Goal: Information Seeking & Learning: Learn about a topic

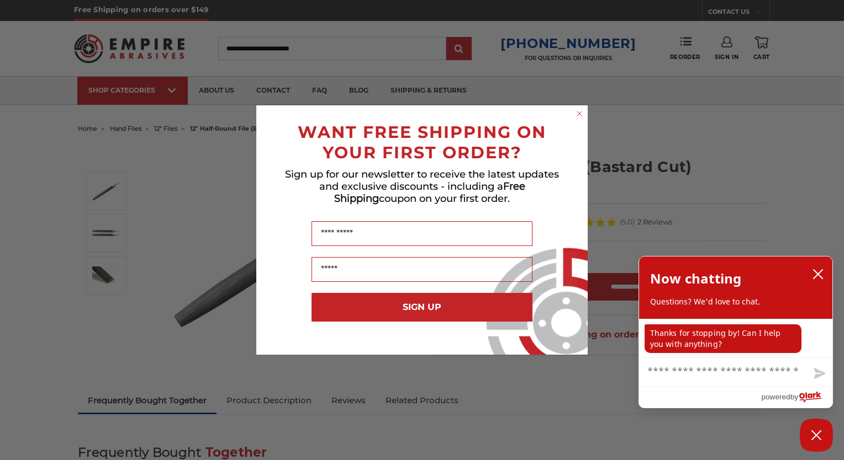
click at [580, 116] on circle "Close dialog" at bounding box center [579, 114] width 10 height 10
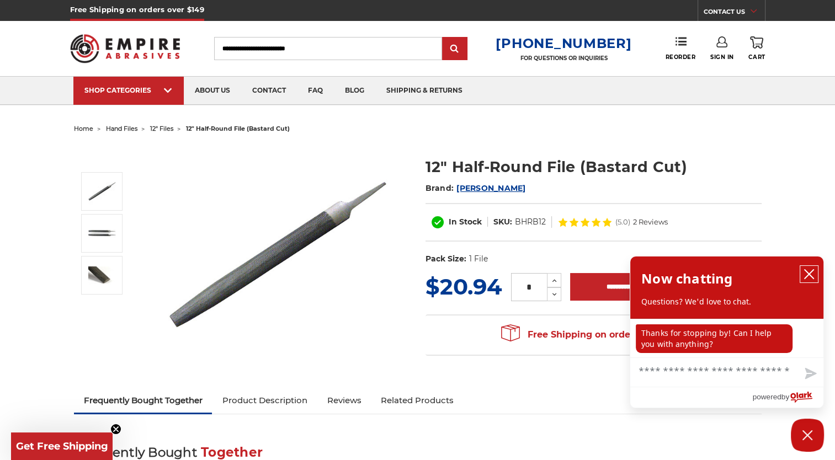
click at [811, 277] on icon "close chatbox" at bounding box center [809, 274] width 11 height 11
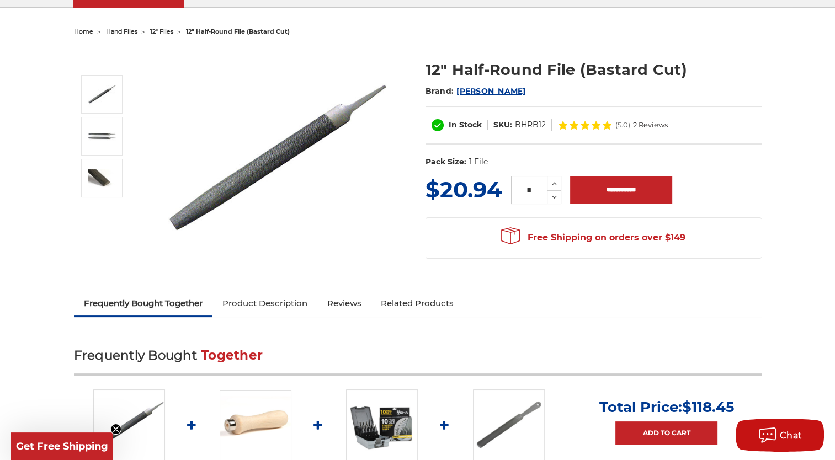
click at [296, 303] on link "Product Description" at bounding box center [264, 304] width 105 height 24
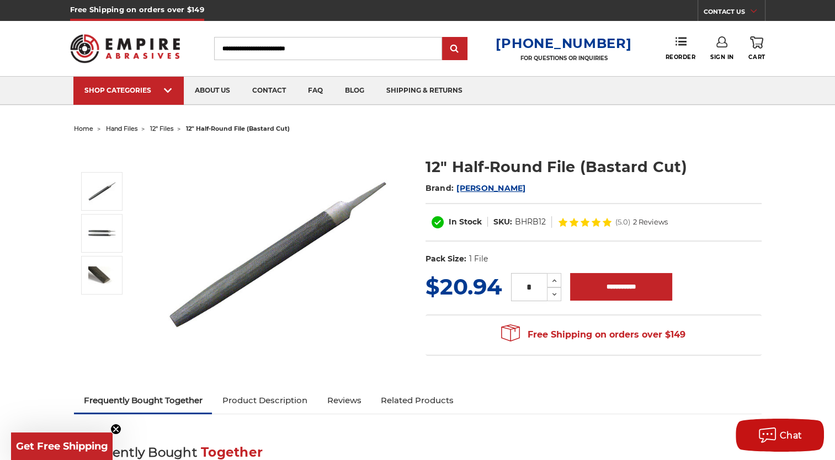
click at [130, 129] on span "hand files" at bounding box center [121, 129] width 31 height 8
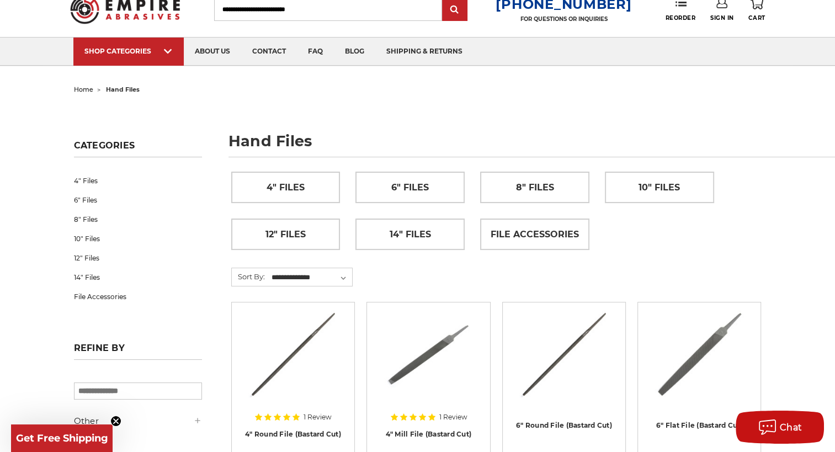
scroll to position [40, 0]
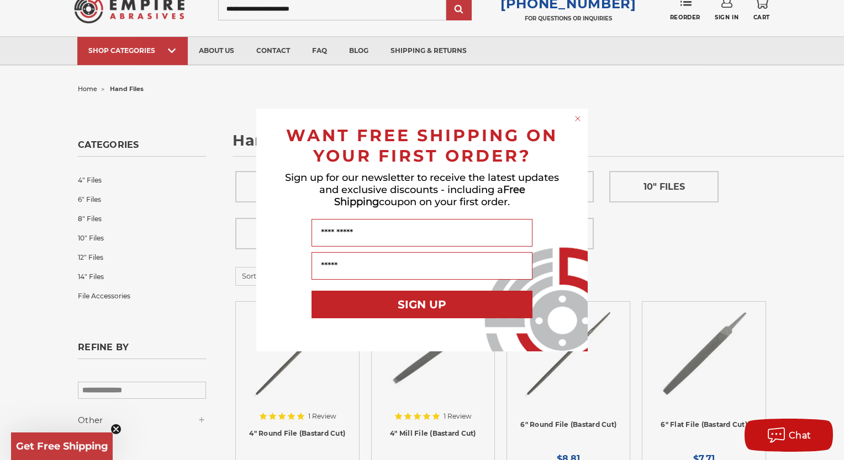
click at [576, 121] on circle "Close dialog" at bounding box center [578, 119] width 10 height 10
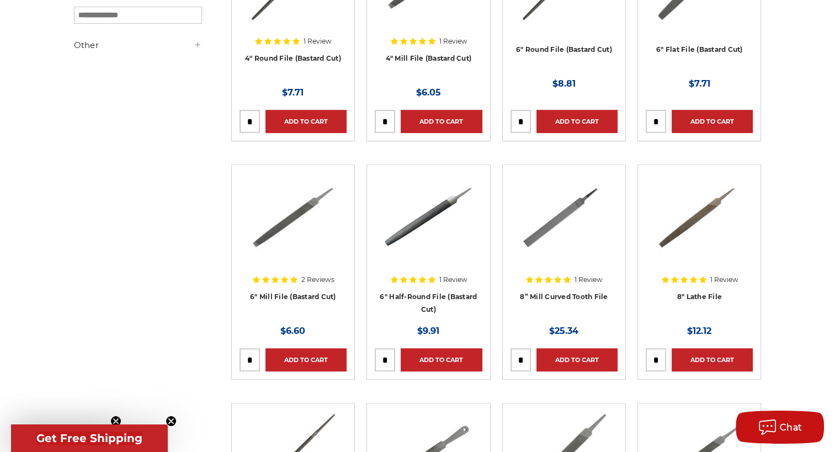
scroll to position [241, 0]
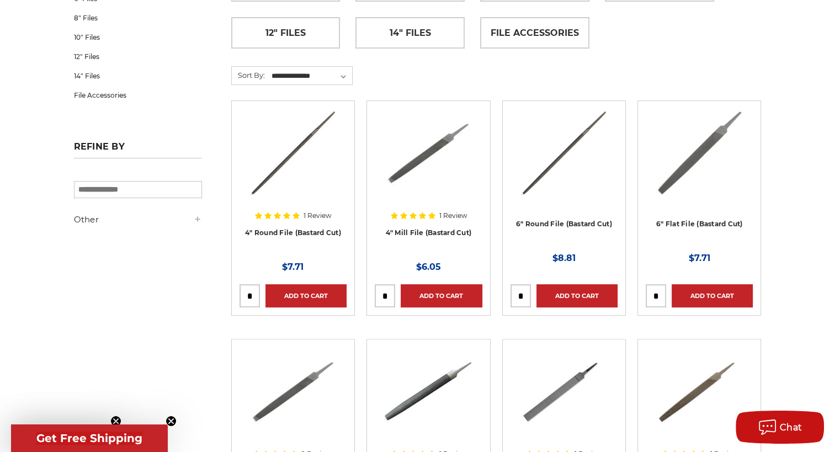
click at [185, 227] on div "Other In Stock (40)" at bounding box center [138, 223] width 128 height 19
click at [194, 224] on icon at bounding box center [197, 219] width 9 height 9
click at [194, 222] on icon at bounding box center [197, 219] width 9 height 9
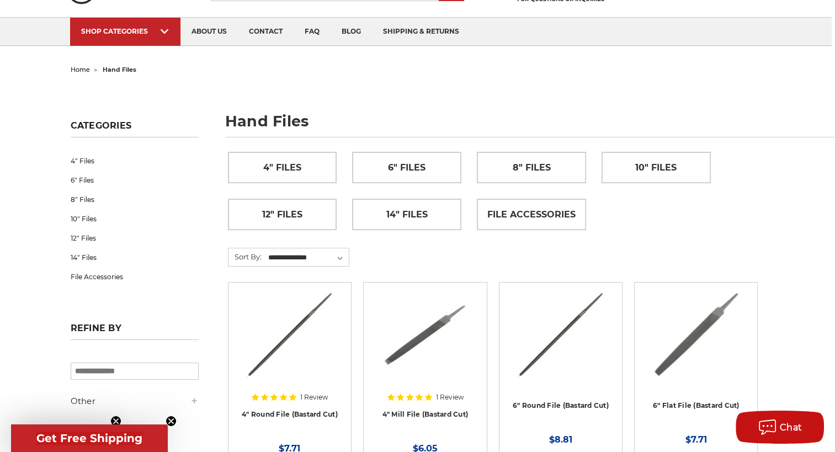
scroll to position [45, 3]
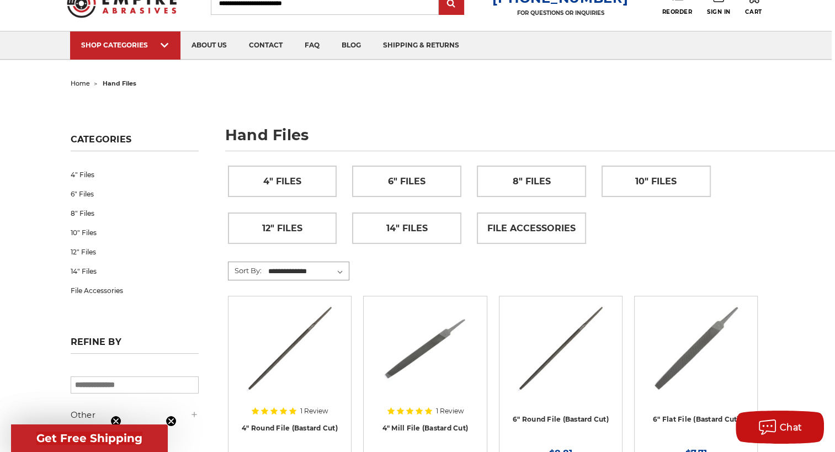
click at [332, 272] on select "**********" at bounding box center [308, 271] width 82 height 17
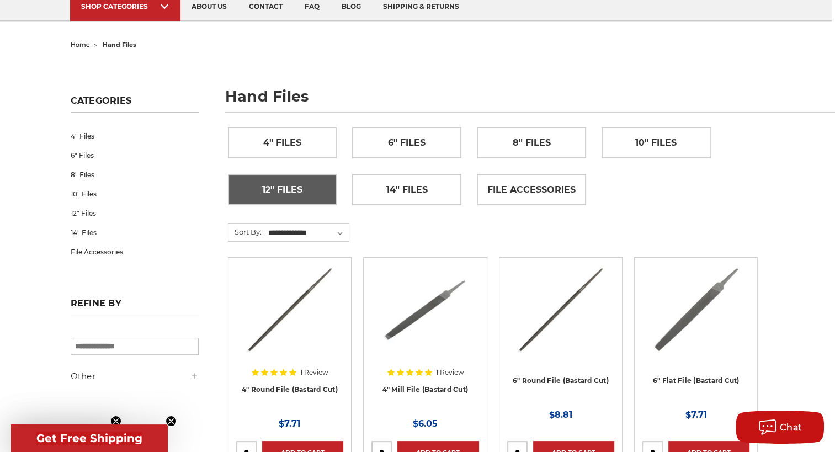
scroll to position [0, 3]
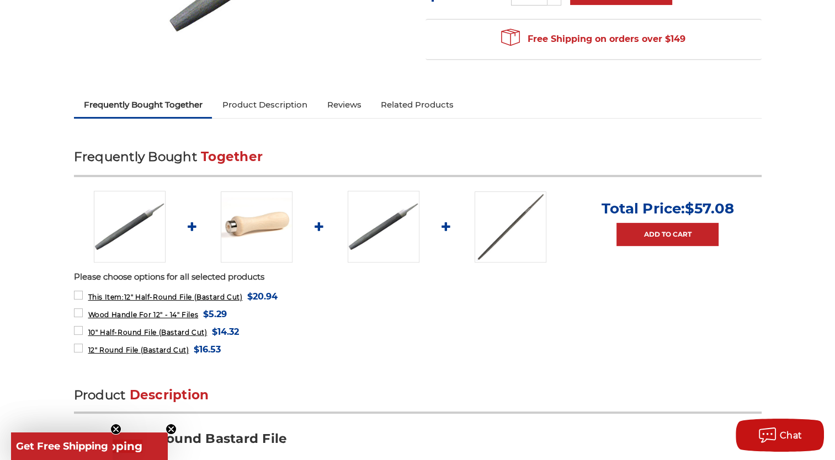
scroll to position [298, 0]
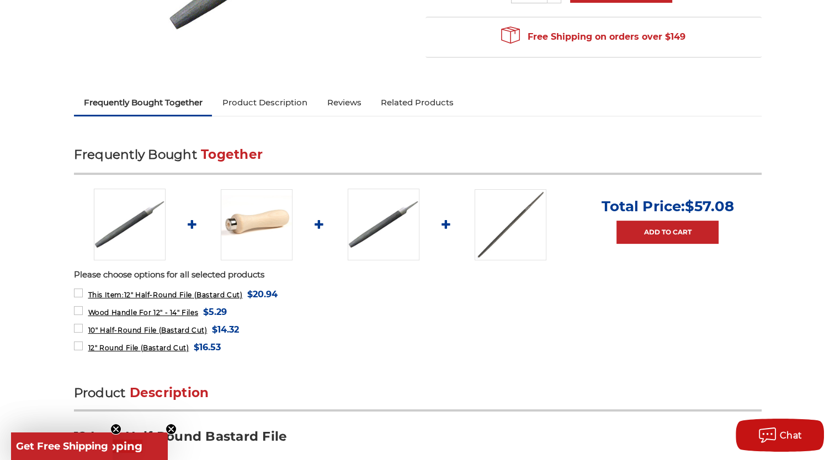
click at [265, 104] on link "Product Description" at bounding box center [264, 103] width 105 height 24
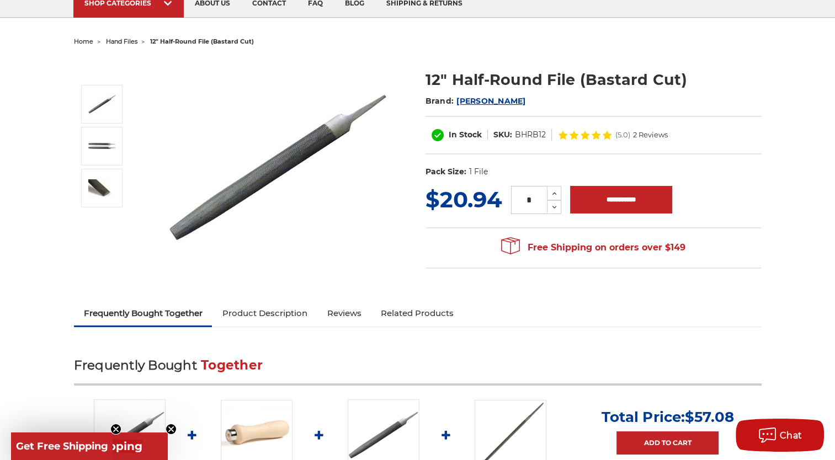
scroll to position [98, 0]
